Goal: Task Accomplishment & Management: Use online tool/utility

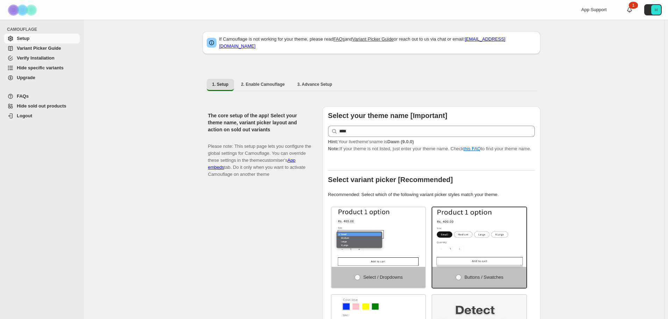
click at [59, 69] on span "Hide specific variants" at bounding box center [40, 67] width 47 height 5
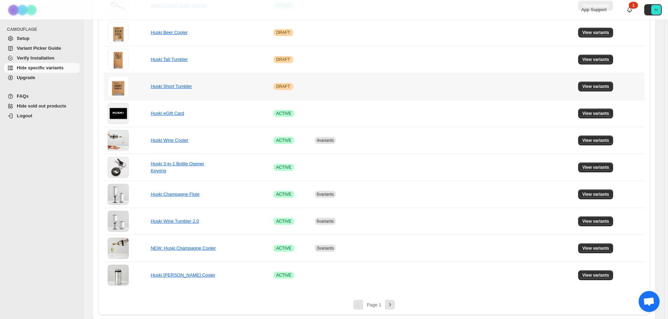
scroll to position [434, 0]
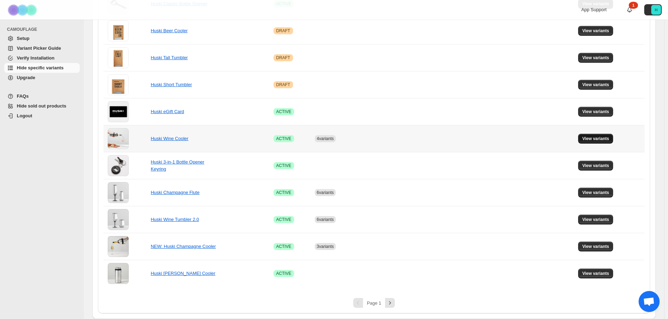
click at [608, 138] on span "View variants" at bounding box center [595, 139] width 27 height 6
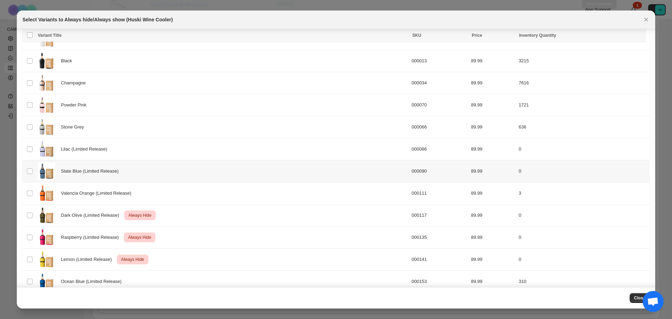
scroll to position [83, 0]
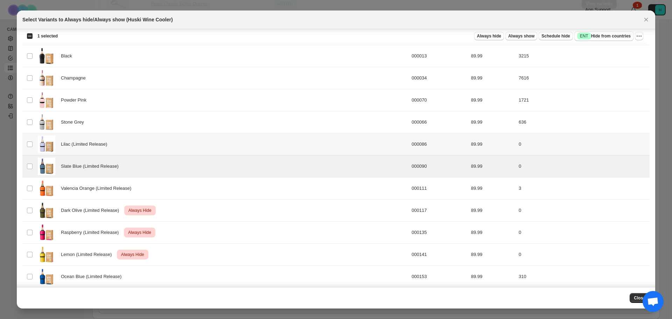
click at [29, 148] on td "Select product variant" at bounding box center [28, 144] width 13 height 22
click at [498, 37] on span "Always hide" at bounding box center [489, 36] width 24 height 6
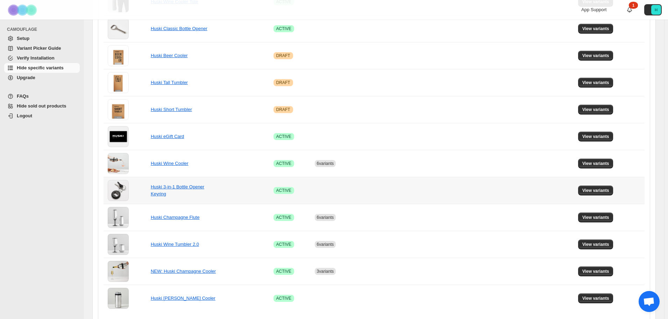
scroll to position [434, 0]
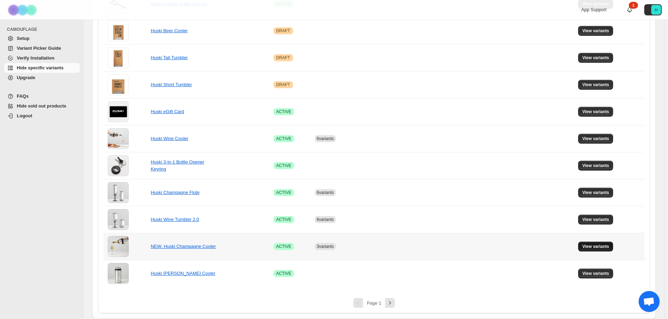
click at [583, 244] on button "View variants" at bounding box center [595, 246] width 35 height 10
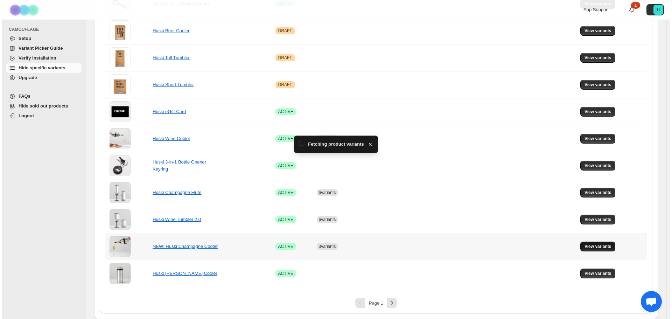
scroll to position [0, 0]
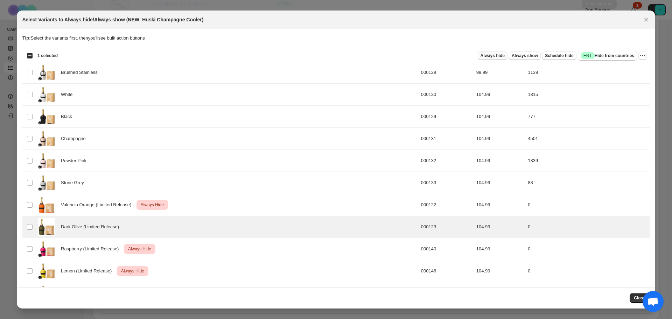
click at [495, 58] on span "Always hide" at bounding box center [492, 56] width 24 height 6
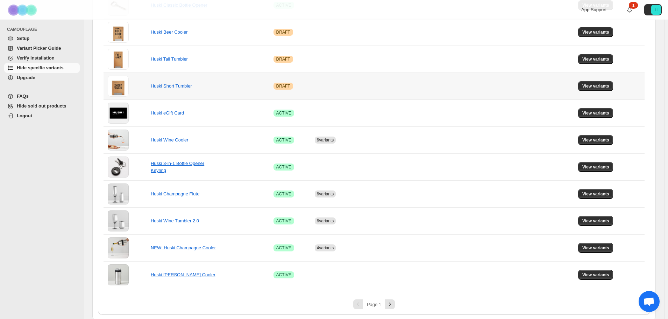
scroll to position [434, 0]
